Goal: Task Accomplishment & Management: Understand process/instructions

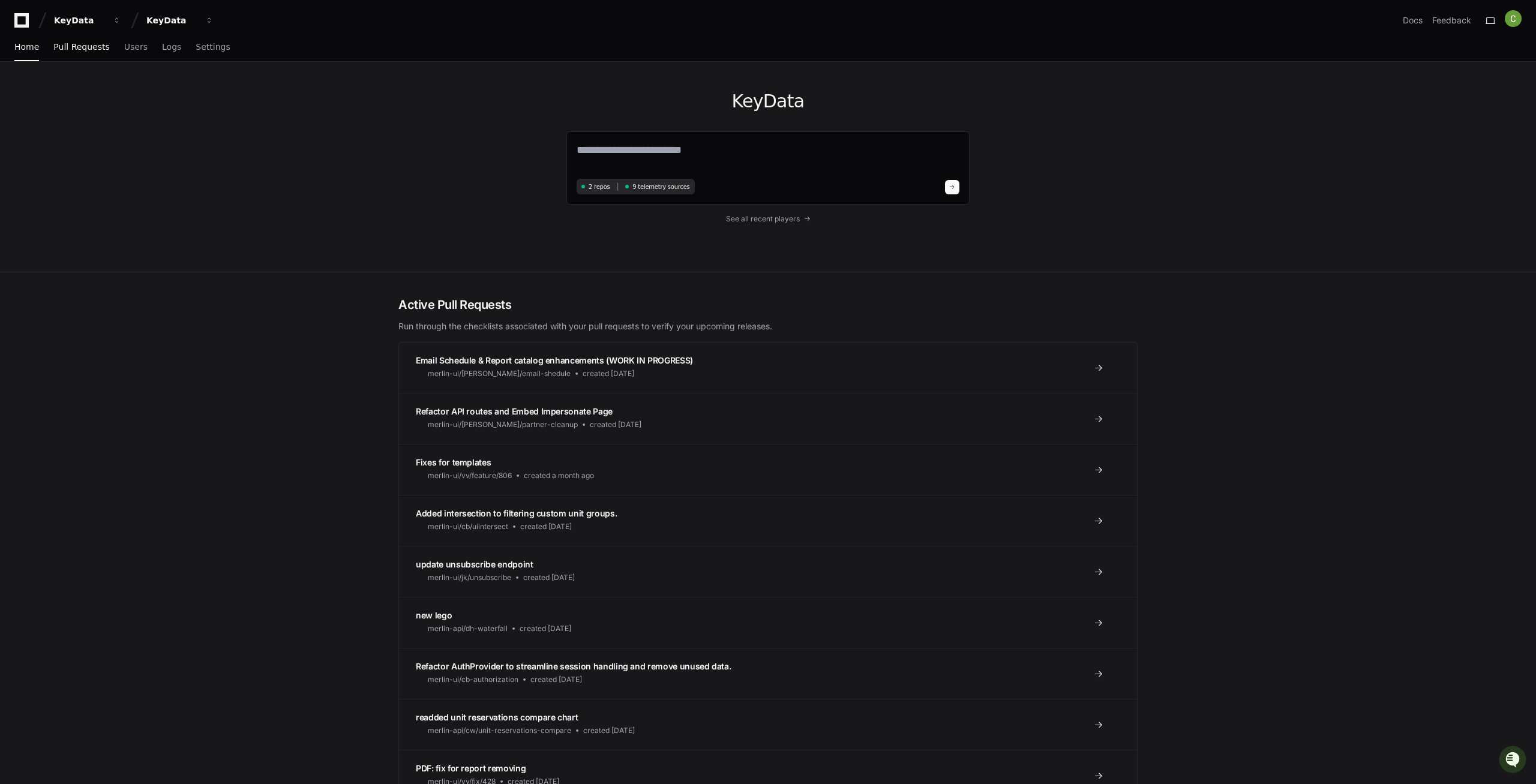
click at [77, 51] on span "Pull Requests" at bounding box center [81, 47] width 55 height 8
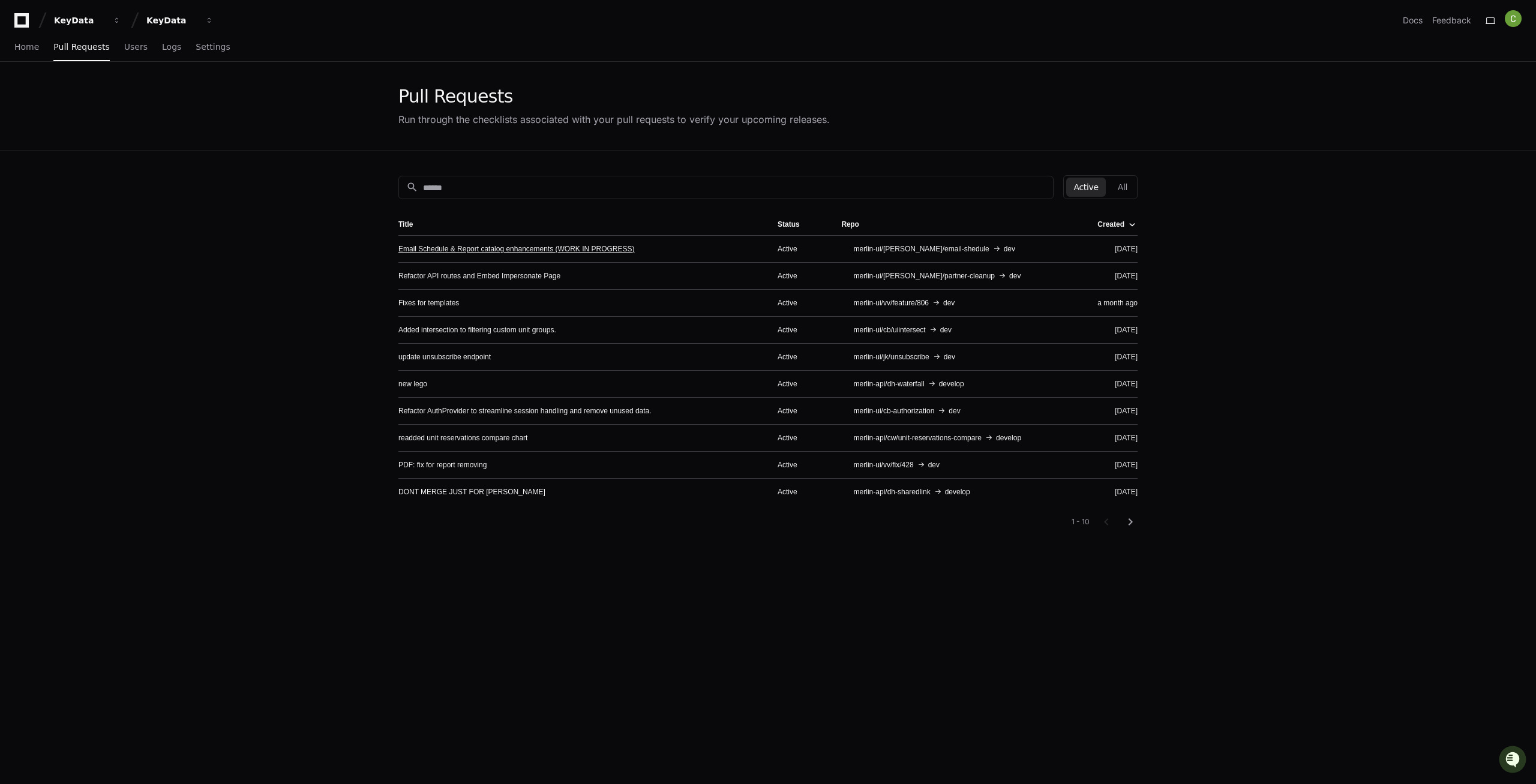
click at [496, 247] on link "Email Schedule & Report catalog enhancements (WORK IN PROGRESS)" at bounding box center [515, 249] width 236 height 9
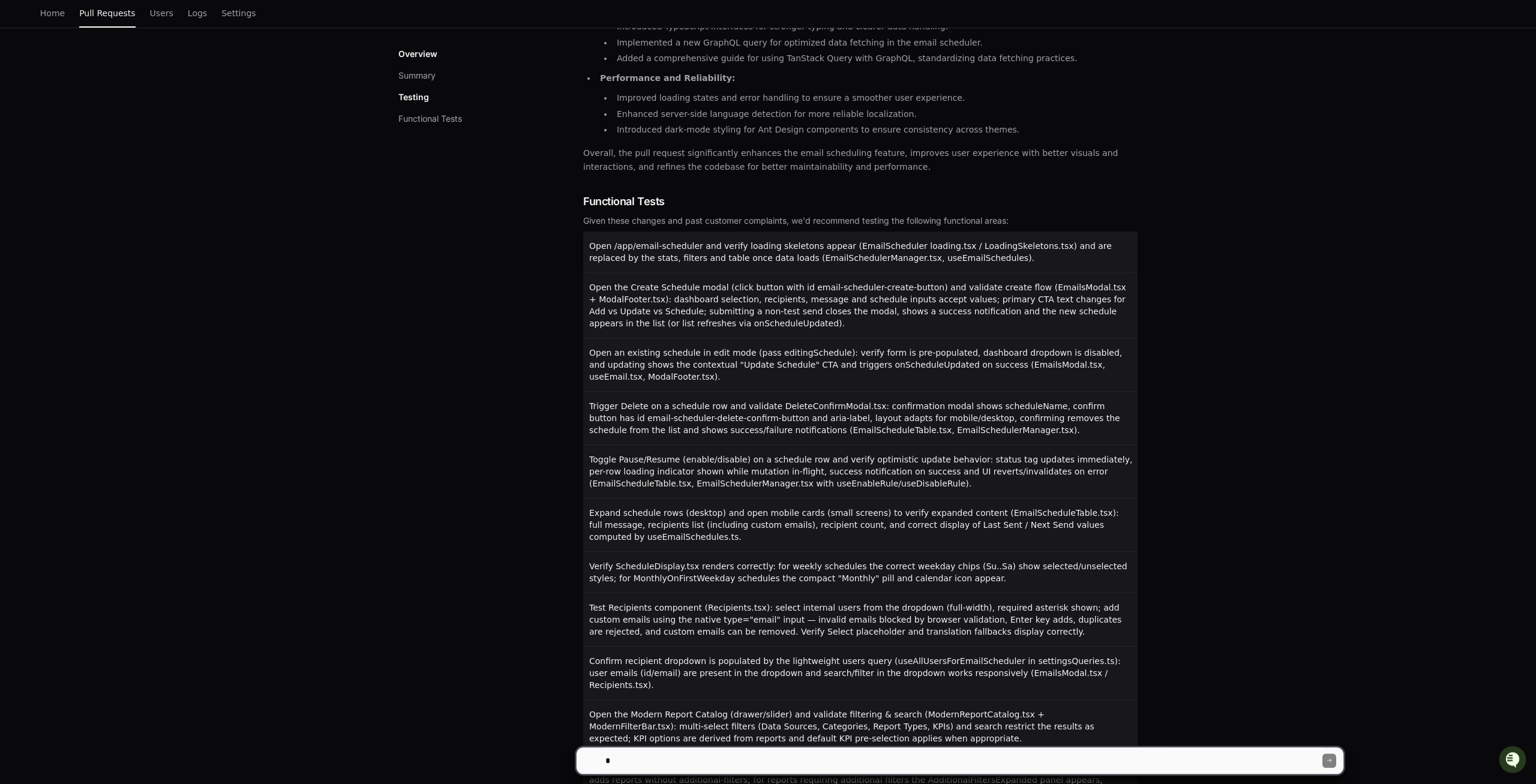
scroll to position [350, 0]
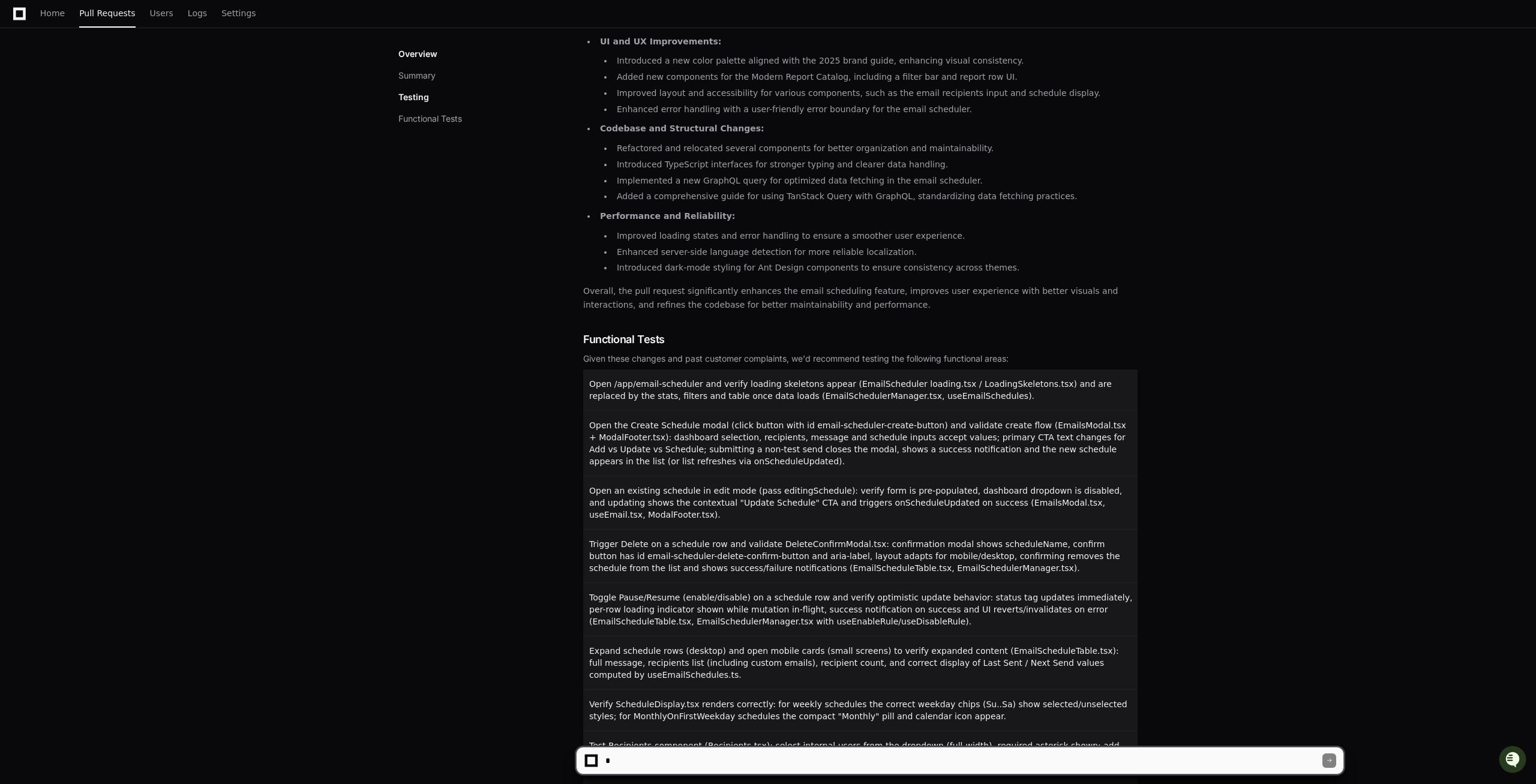
click at [701, 390] on span "Open /app/email-scheduler and verify loading skeletons appear (EmailScheduler l…" at bounding box center [849, 389] width 522 height 22
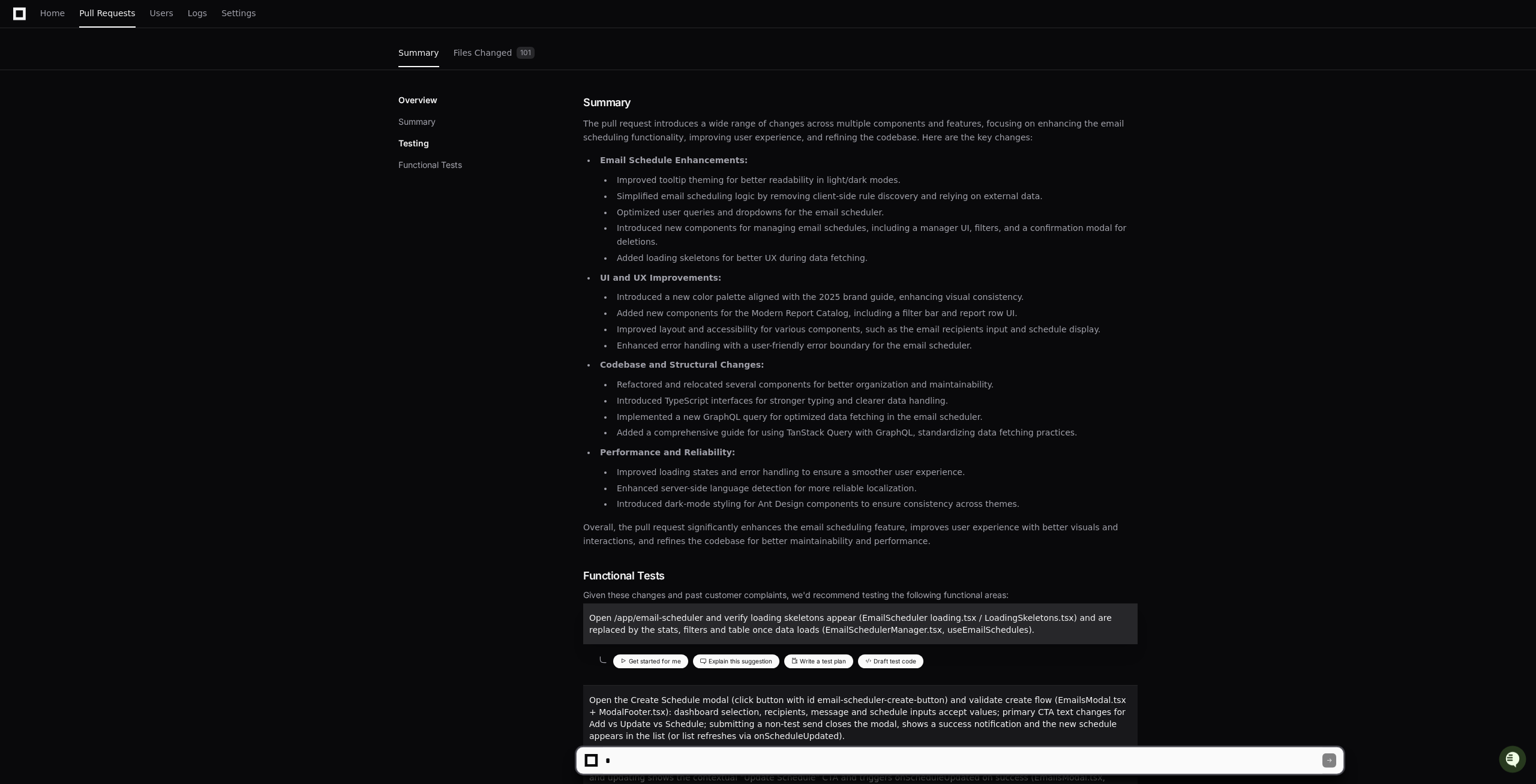
scroll to position [122, 0]
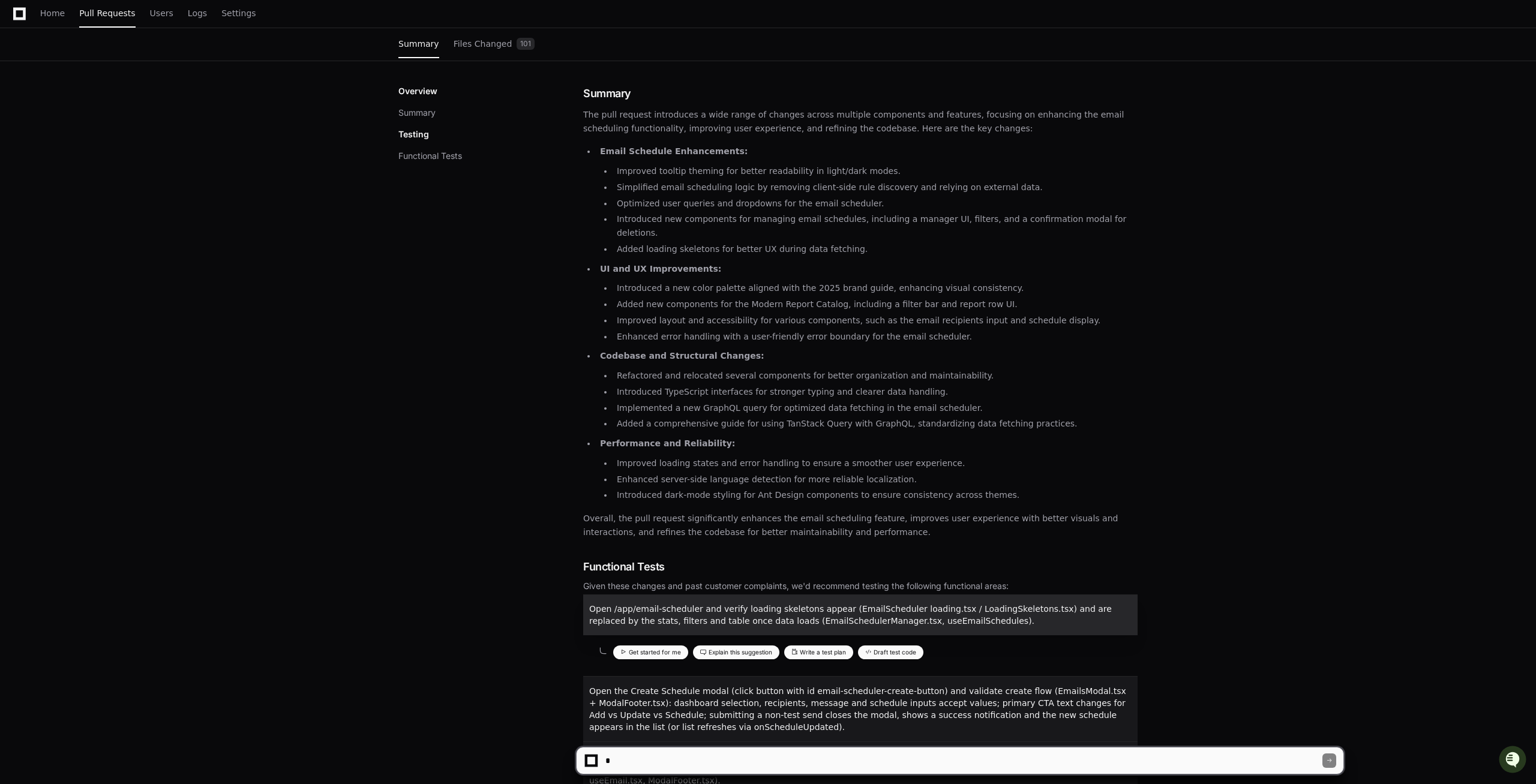
click at [638, 645] on button "Get started for me" at bounding box center [651, 651] width 75 height 14
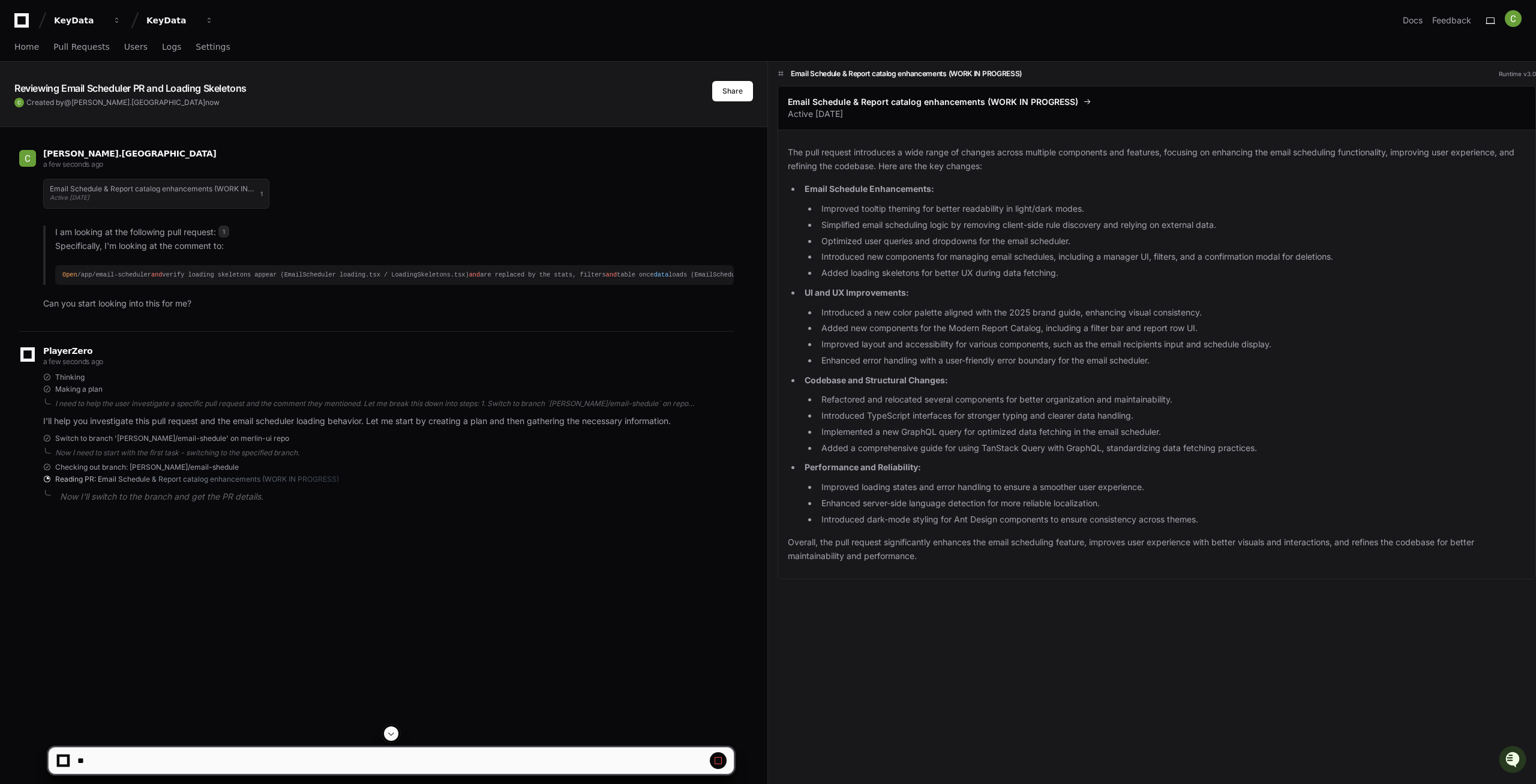
click at [276, 293] on div "Email Schedule & Report catalog enhancements (WORK IN PROGRESS) Active [DATE] 1…" at bounding box center [388, 241] width 690 height 139
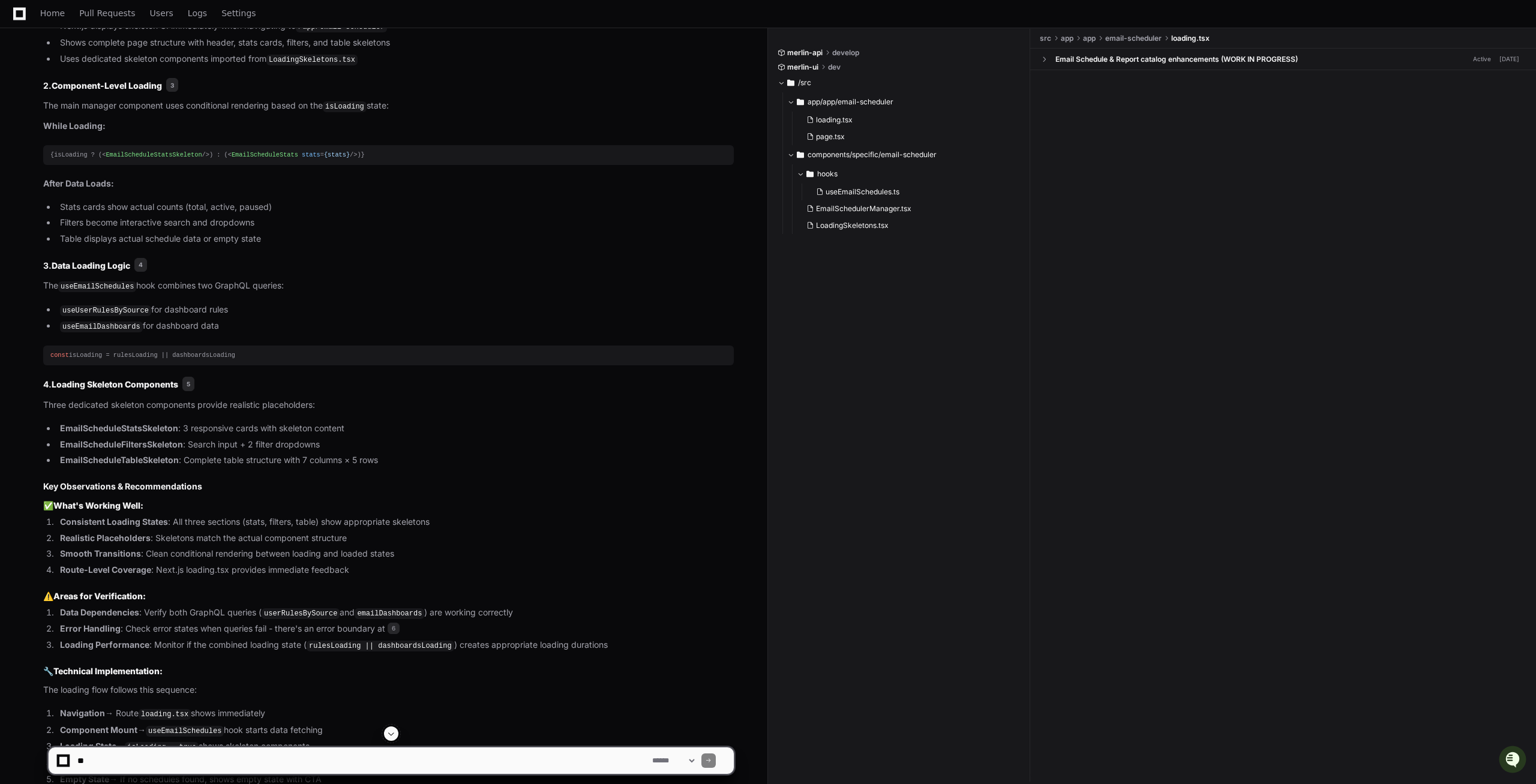
scroll to position [629, 0]
